Goal: Register for event/course

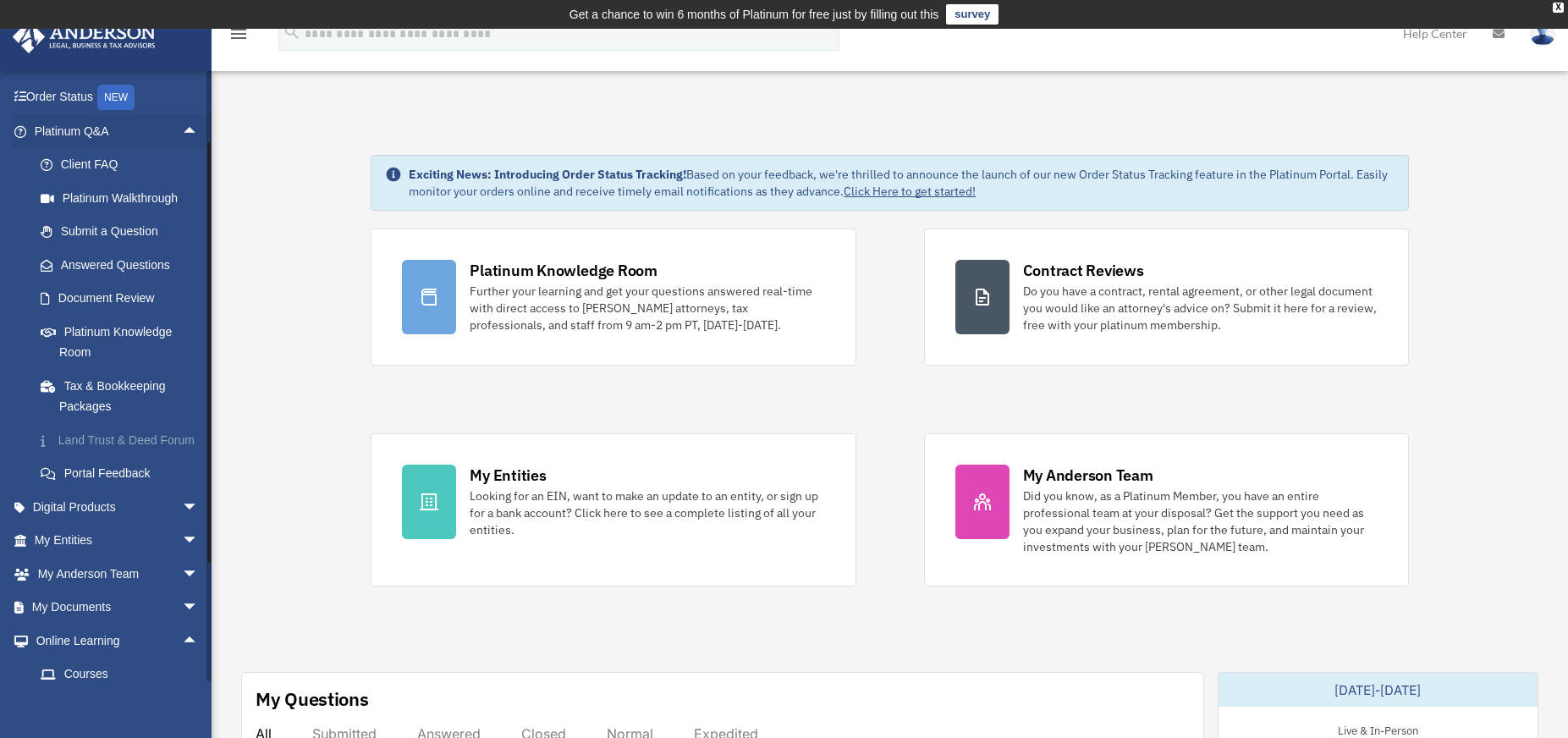
scroll to position [93, 0]
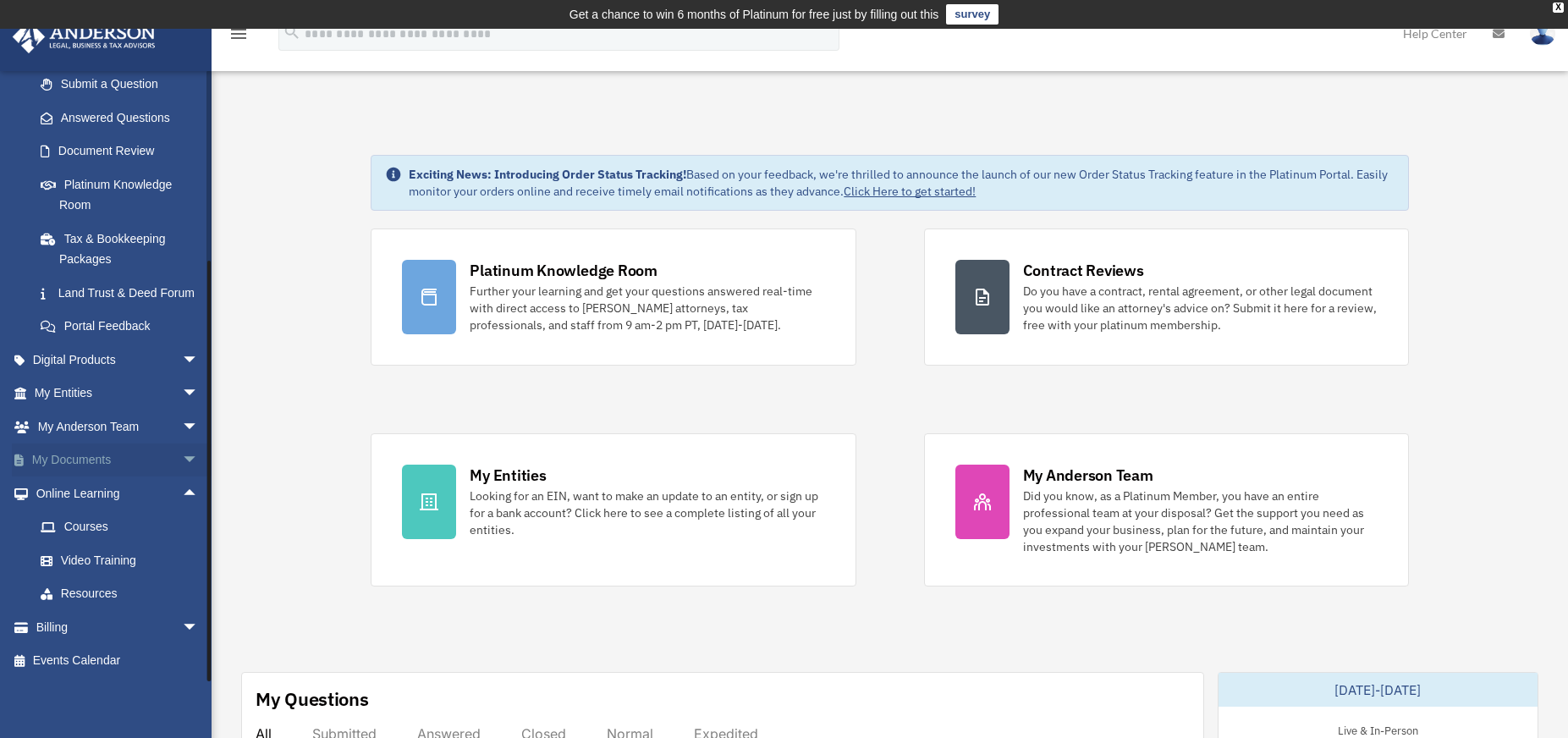
scroll to position [263, 0]
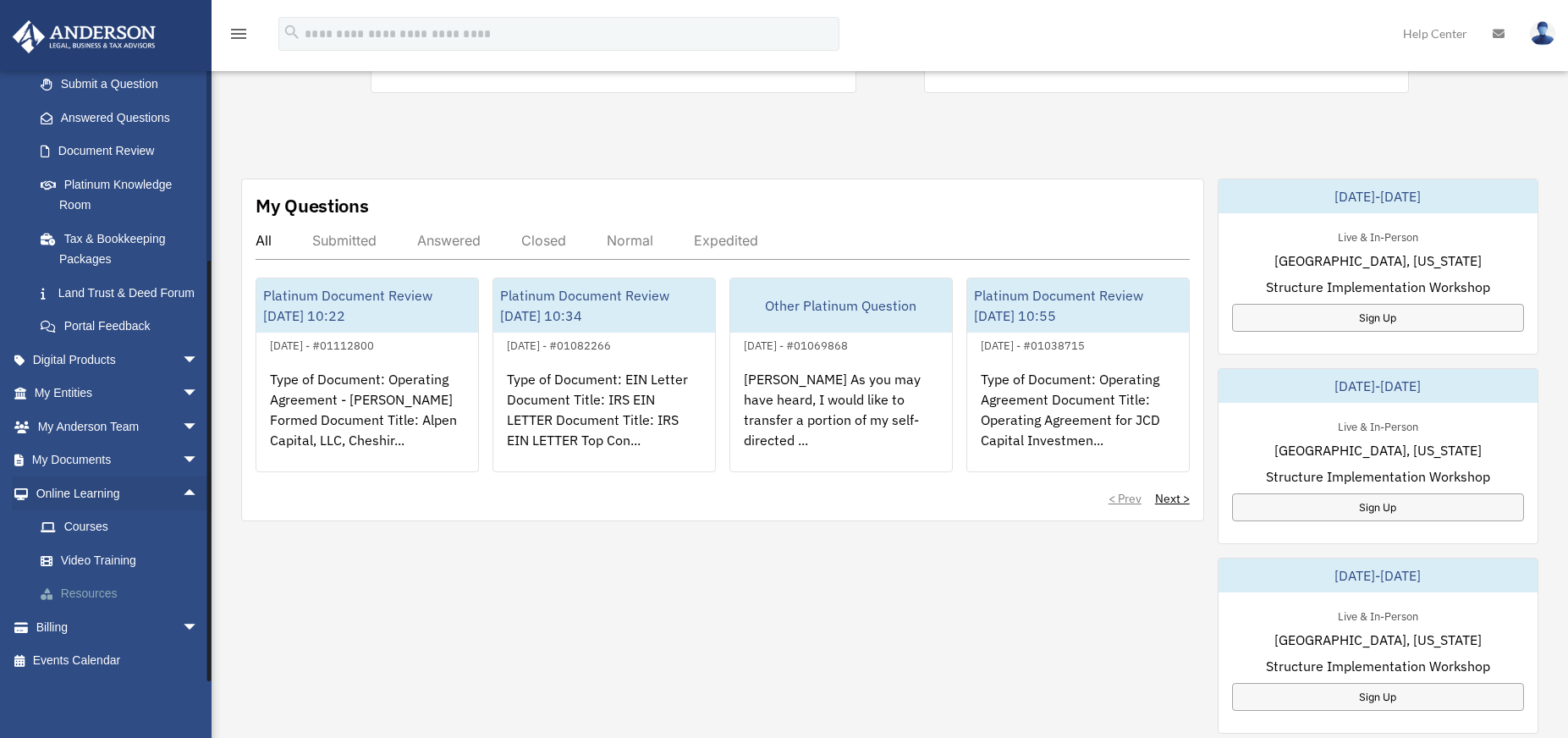
scroll to position [507, 0]
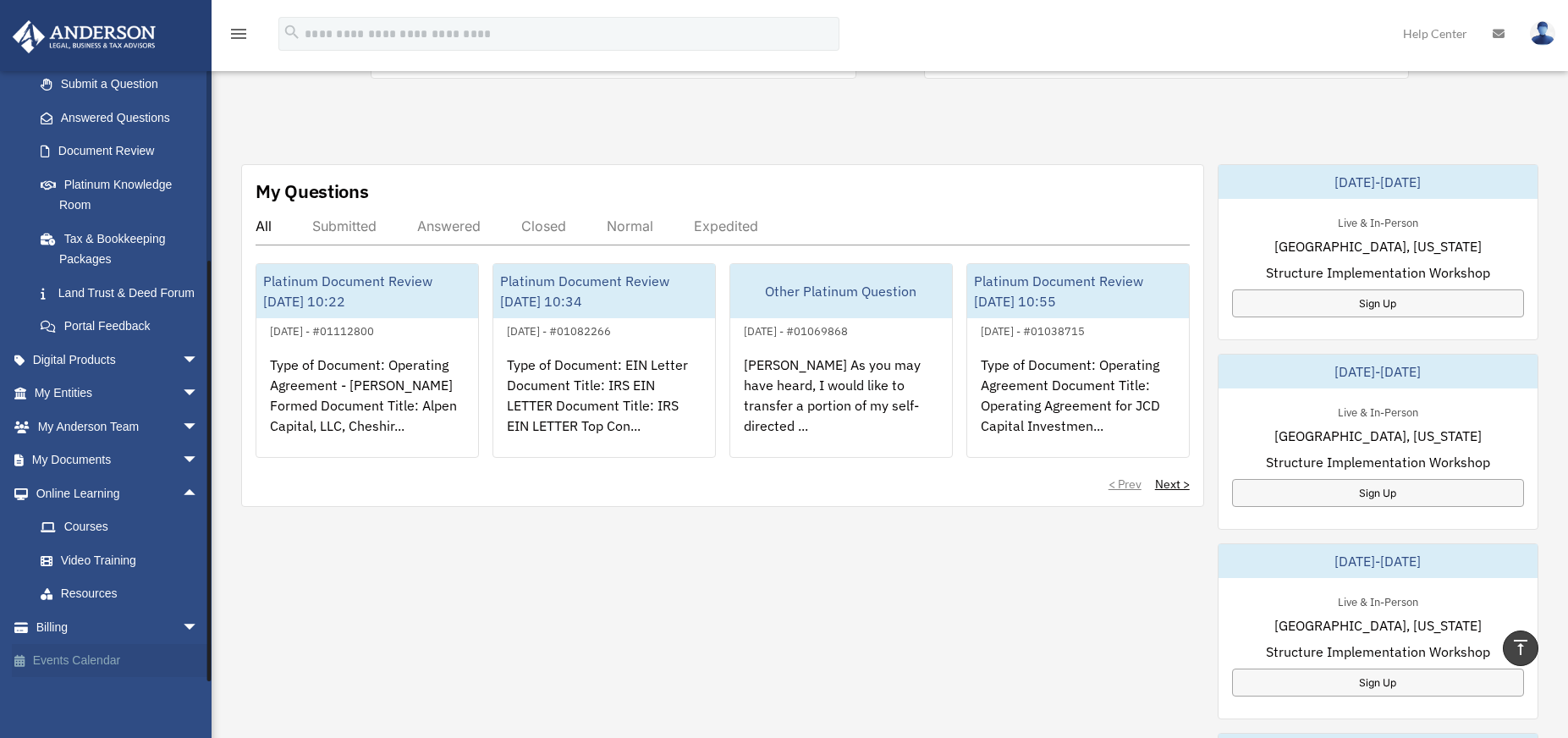
click at [60, 664] on link "Events Calendar" at bounding box center [117, 660] width 212 height 34
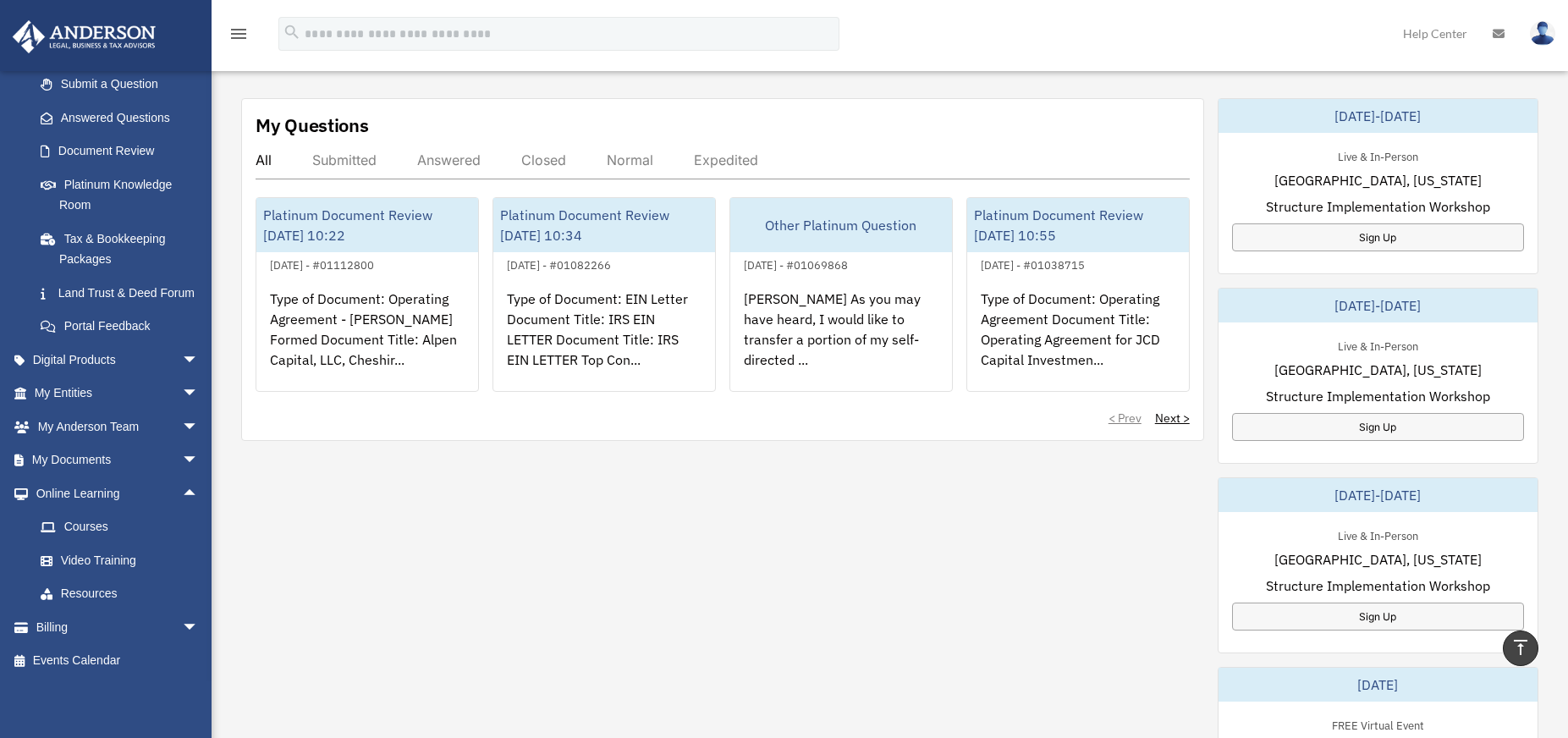
scroll to position [677, 0]
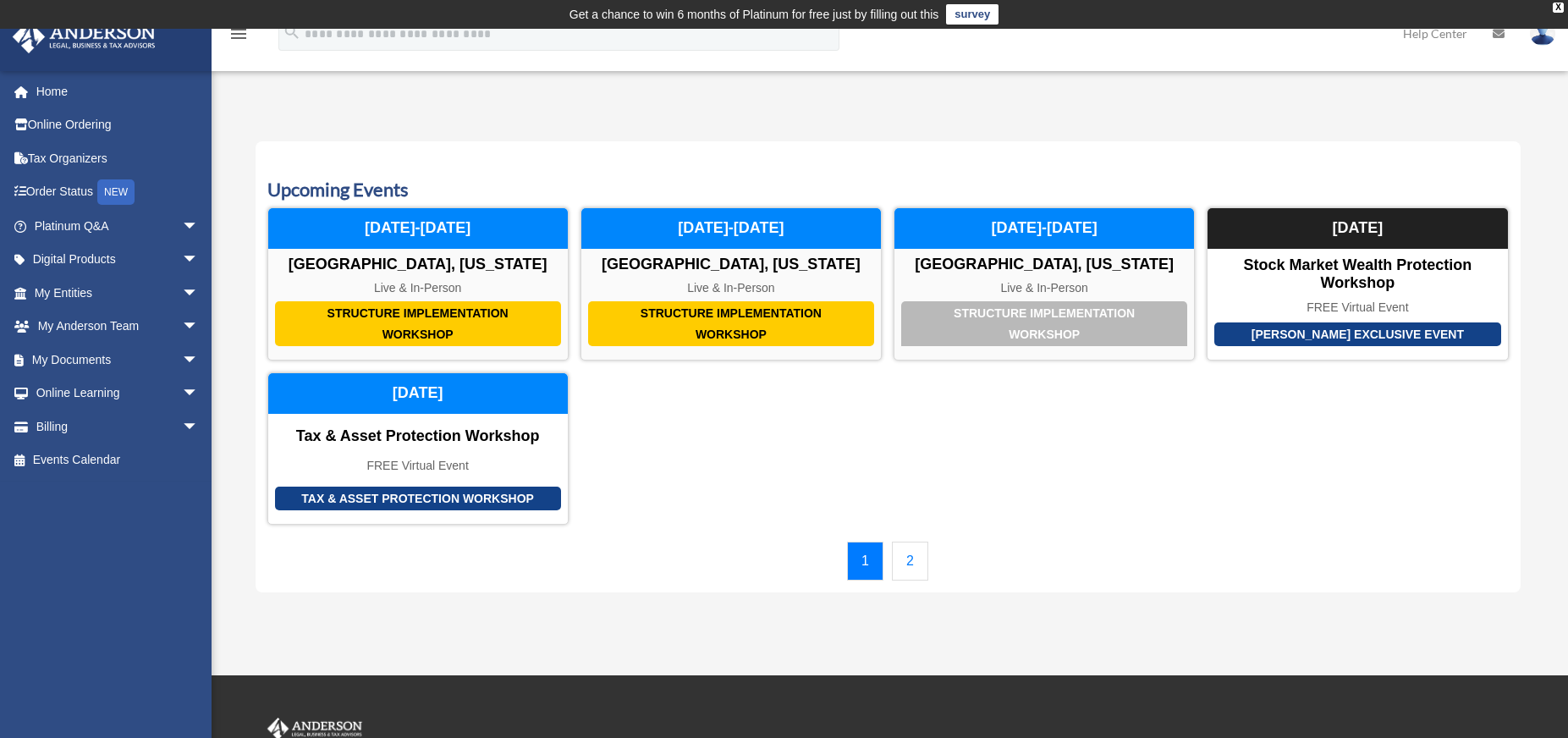
click at [920, 567] on link "2" at bounding box center [910, 560] width 36 height 38
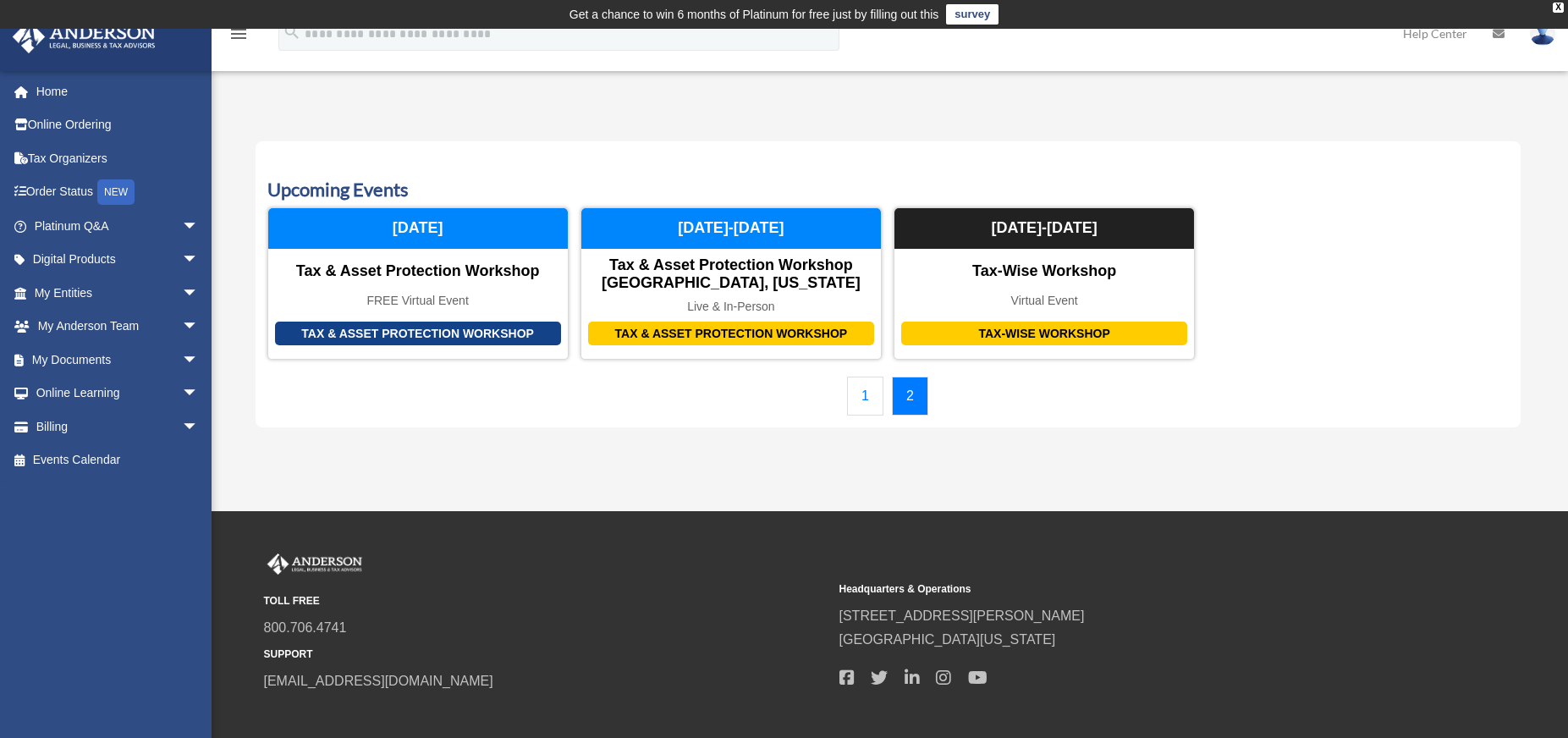
click at [862, 406] on link "1" at bounding box center [864, 395] width 36 height 38
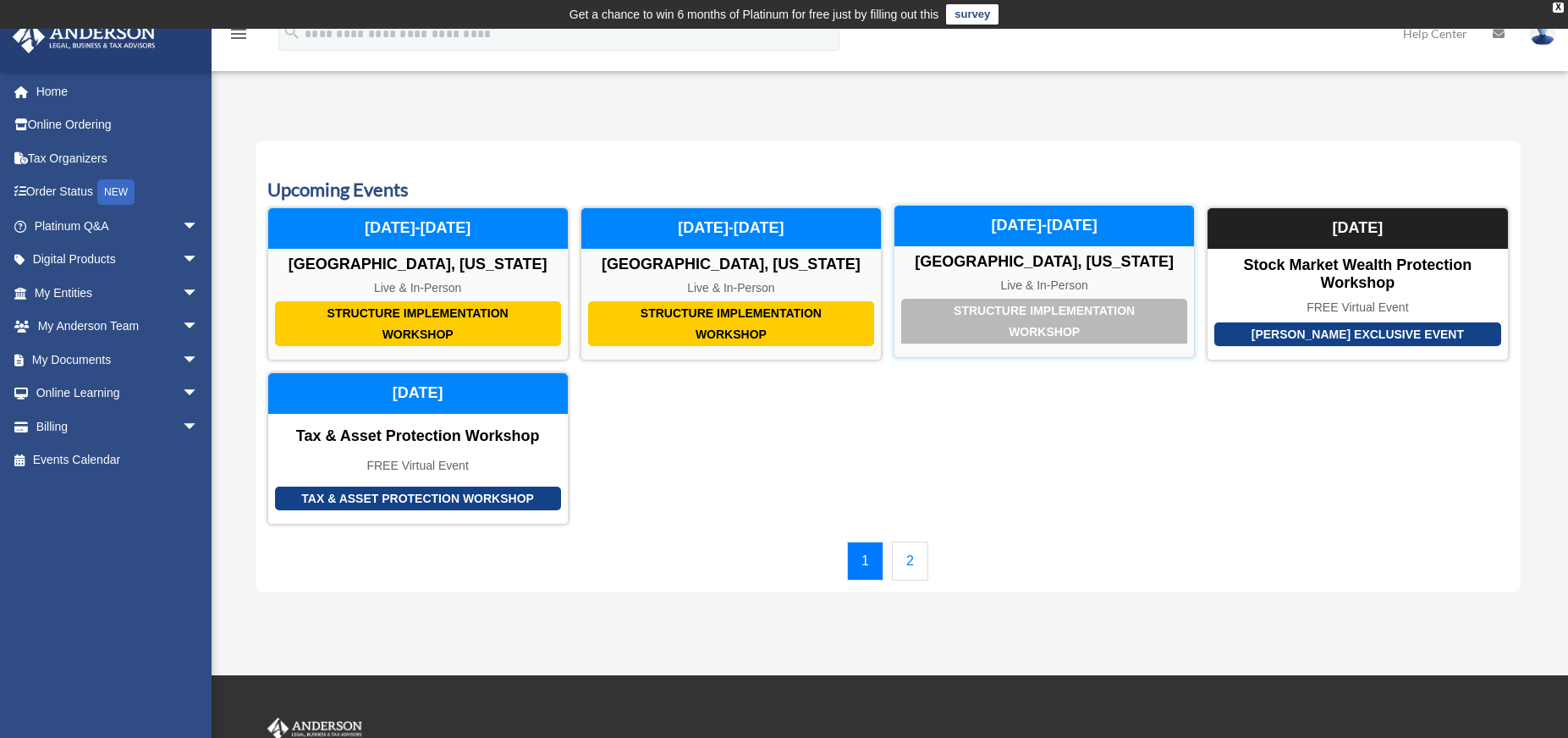
click at [1069, 321] on div "Structure Implementation Workshop" at bounding box center [1044, 320] width 286 height 44
